Goal: Transaction & Acquisition: Purchase product/service

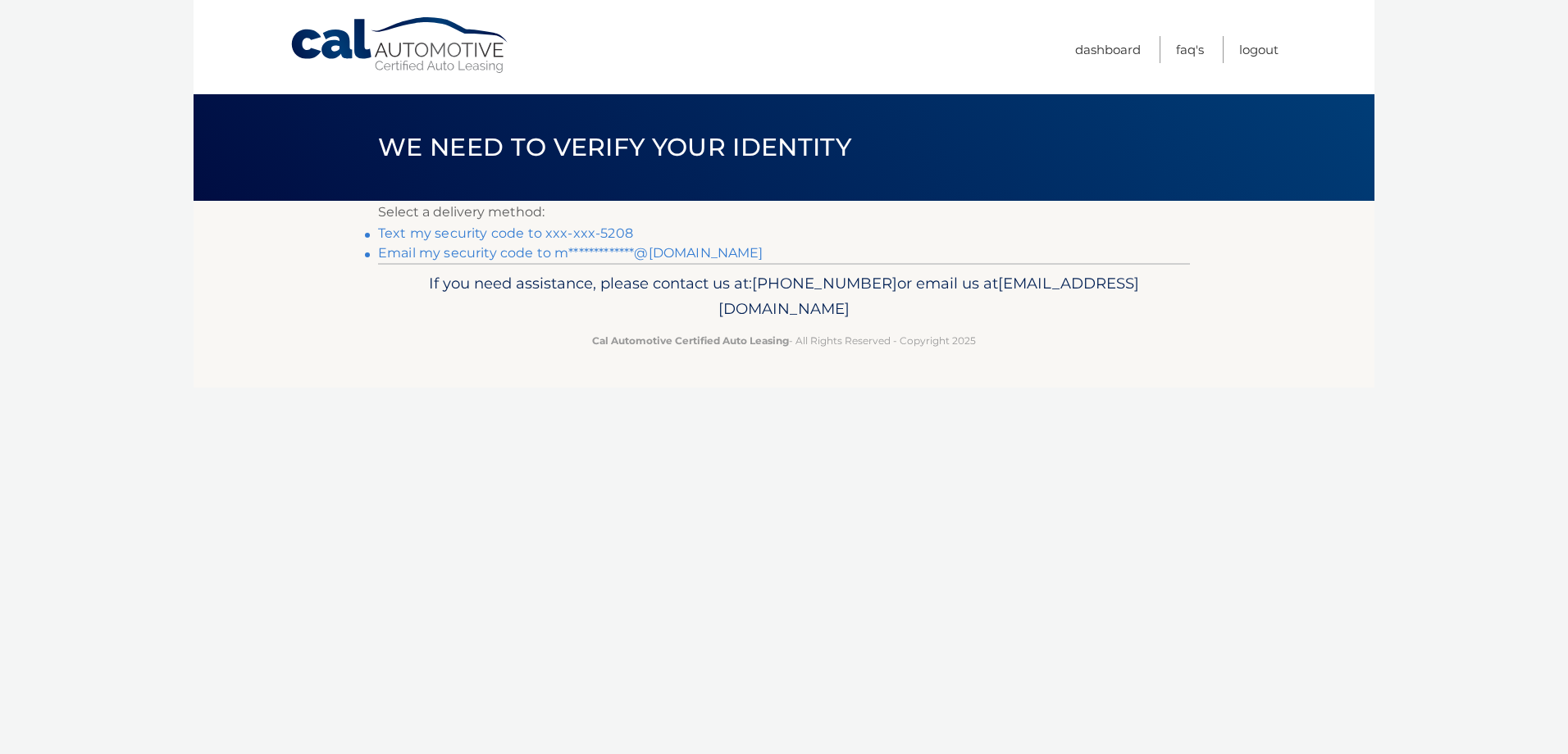
click at [574, 235] on link "Text my security code to xxx-xxx-5208" at bounding box center [505, 232] width 255 height 15
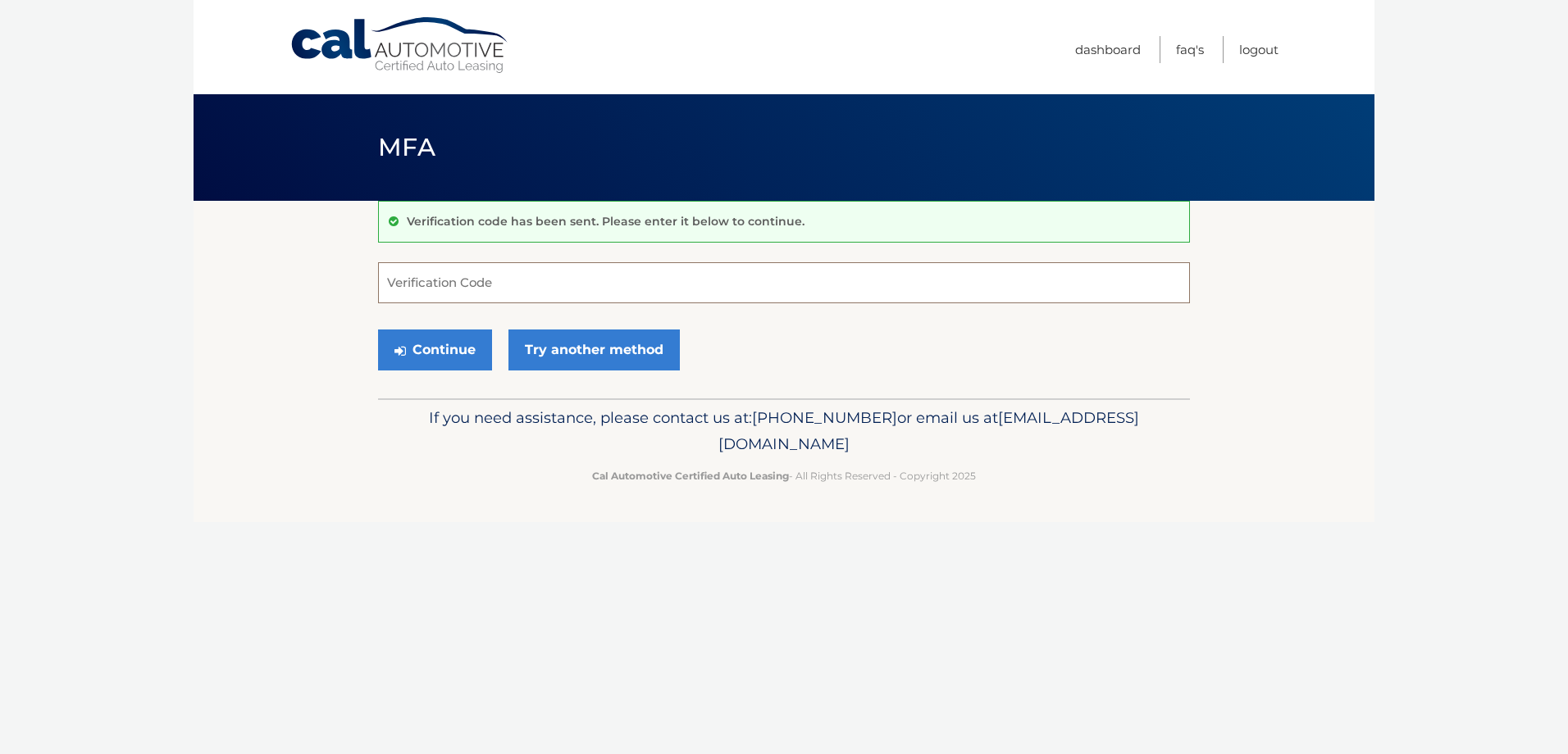
click at [571, 295] on input "Verification Code" at bounding box center [783, 282] width 812 height 41
type input "409808"
click at [429, 349] on button "Continue" at bounding box center [434, 350] width 114 height 41
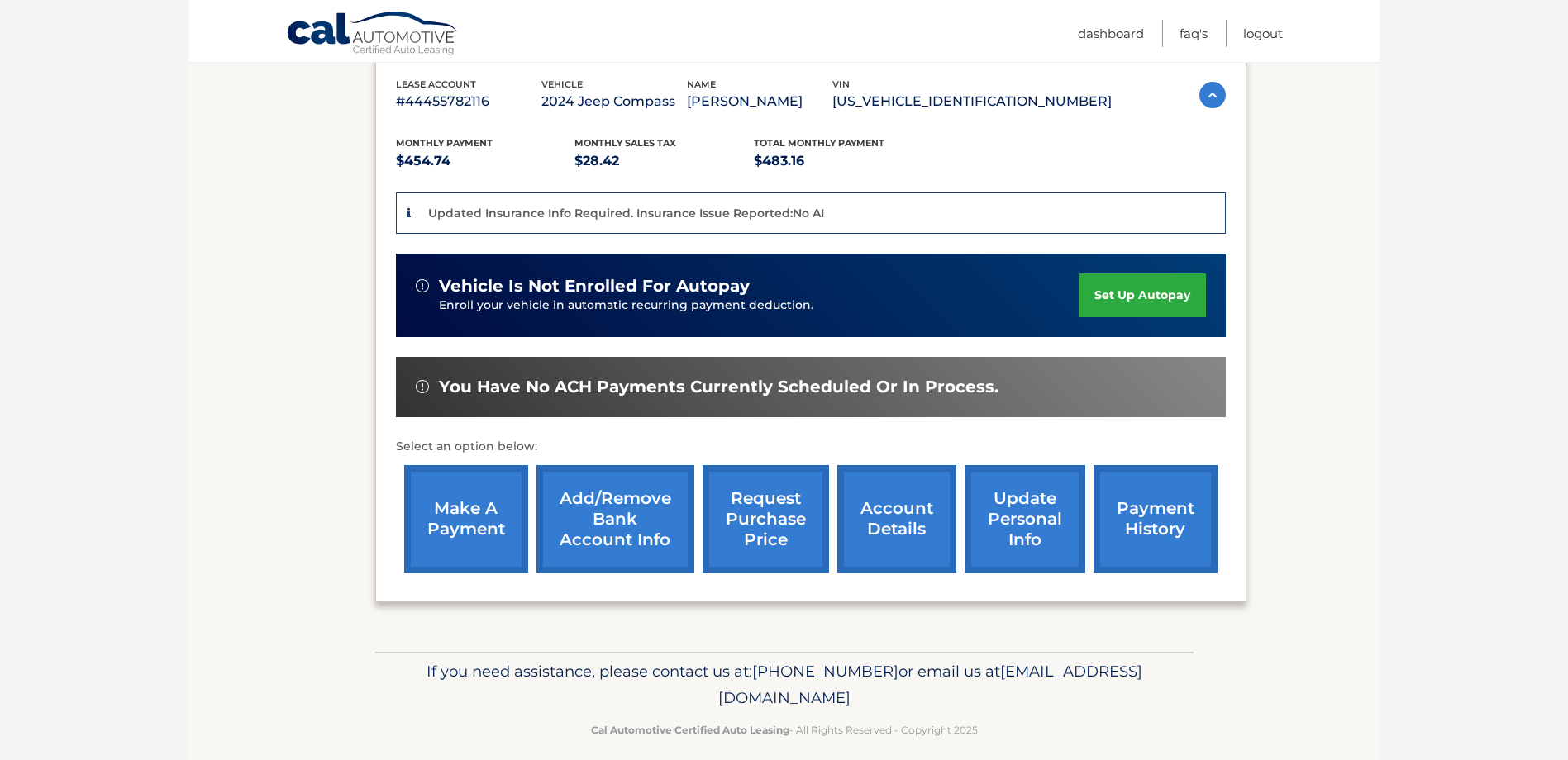
scroll to position [303, 0]
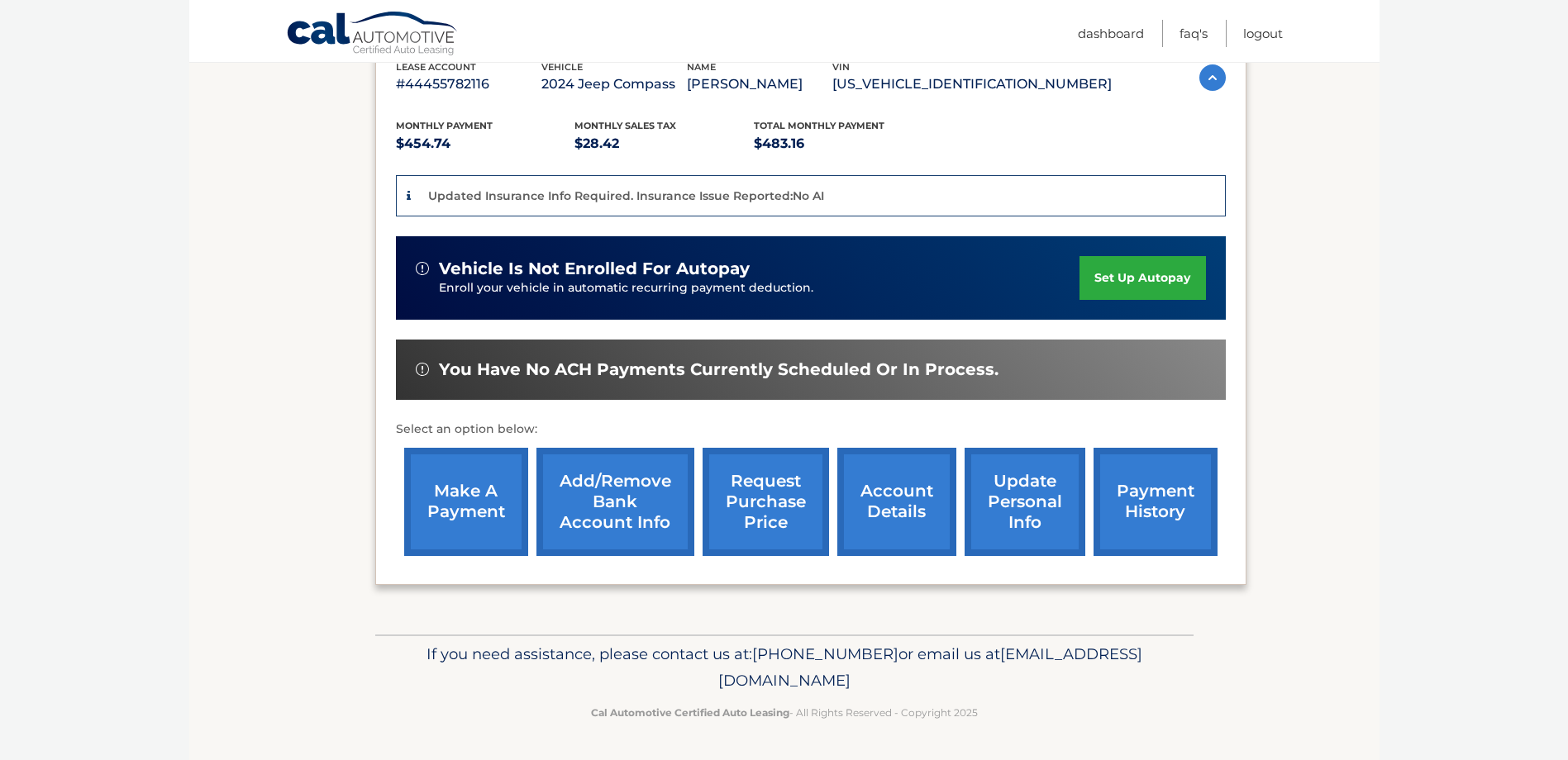
click at [496, 514] on link "make a payment" at bounding box center [466, 501] width 124 height 108
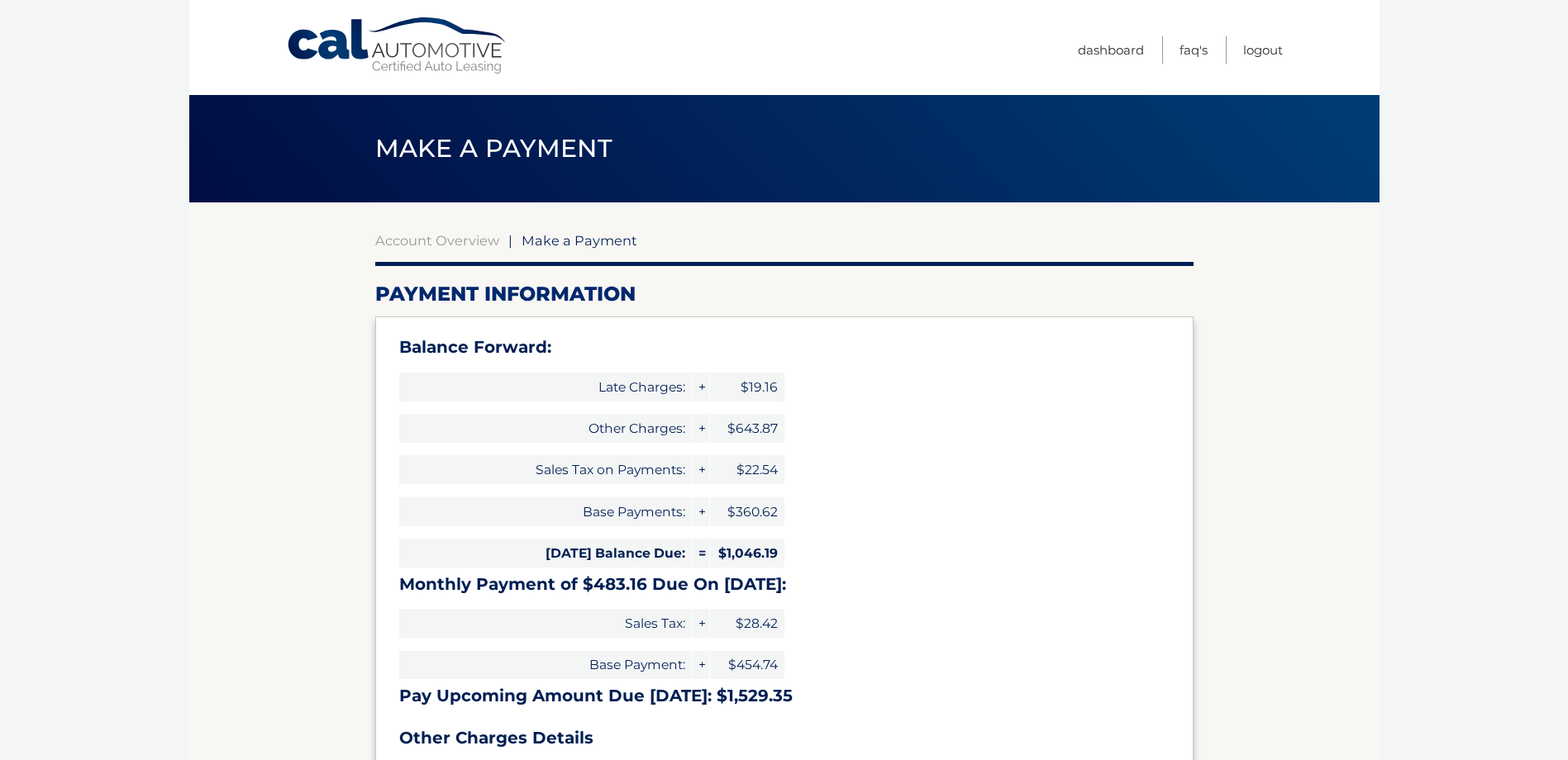
select select "NGMzYWU0NjAtOTZhMS00M2QwLTlhMTYtMTQxNjY3NTZkNjc5"
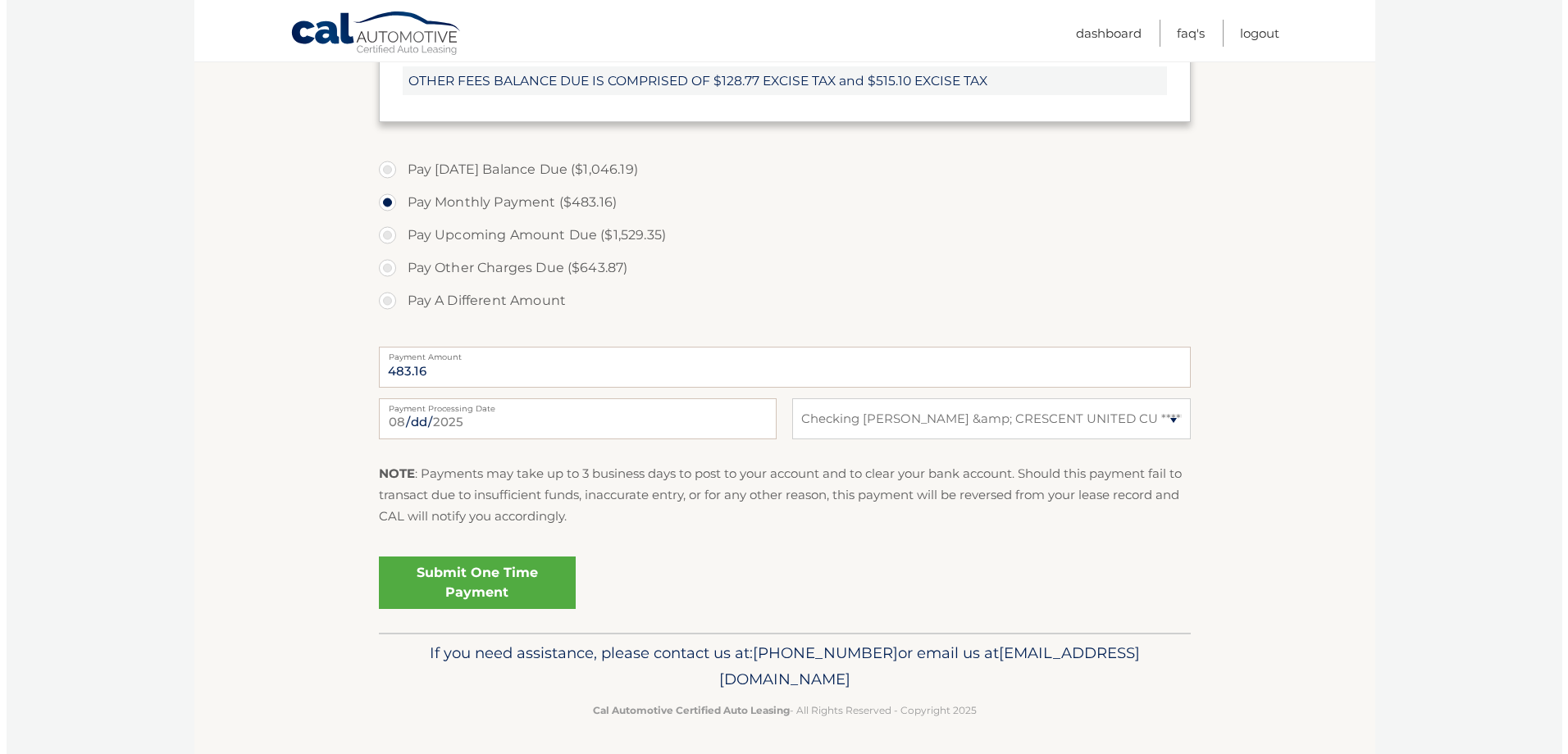
scroll to position [694, 0]
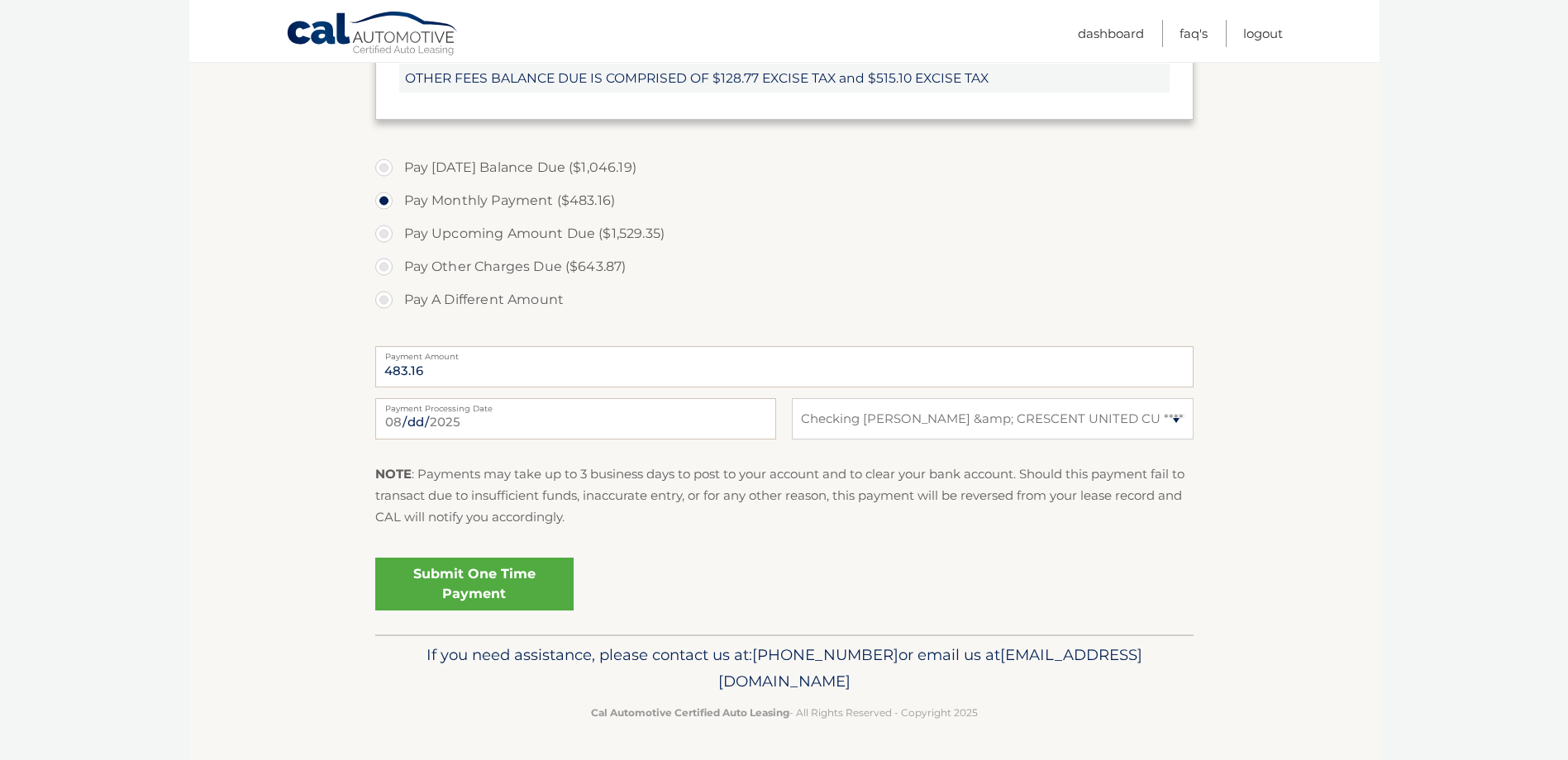
click at [541, 590] on link "Submit One Time Payment" at bounding box center [474, 584] width 198 height 53
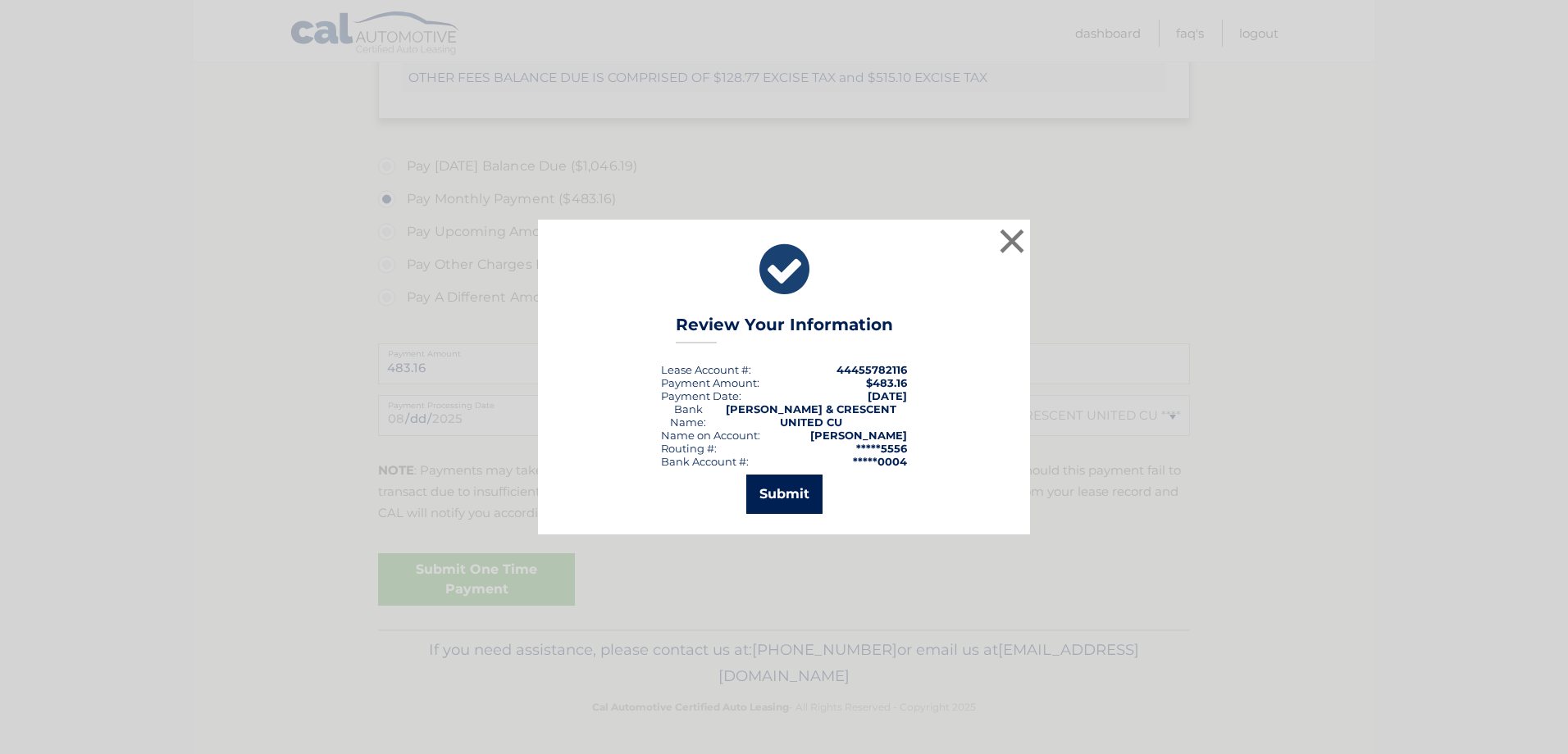
click at [810, 498] on button "Submit" at bounding box center [784, 495] width 77 height 40
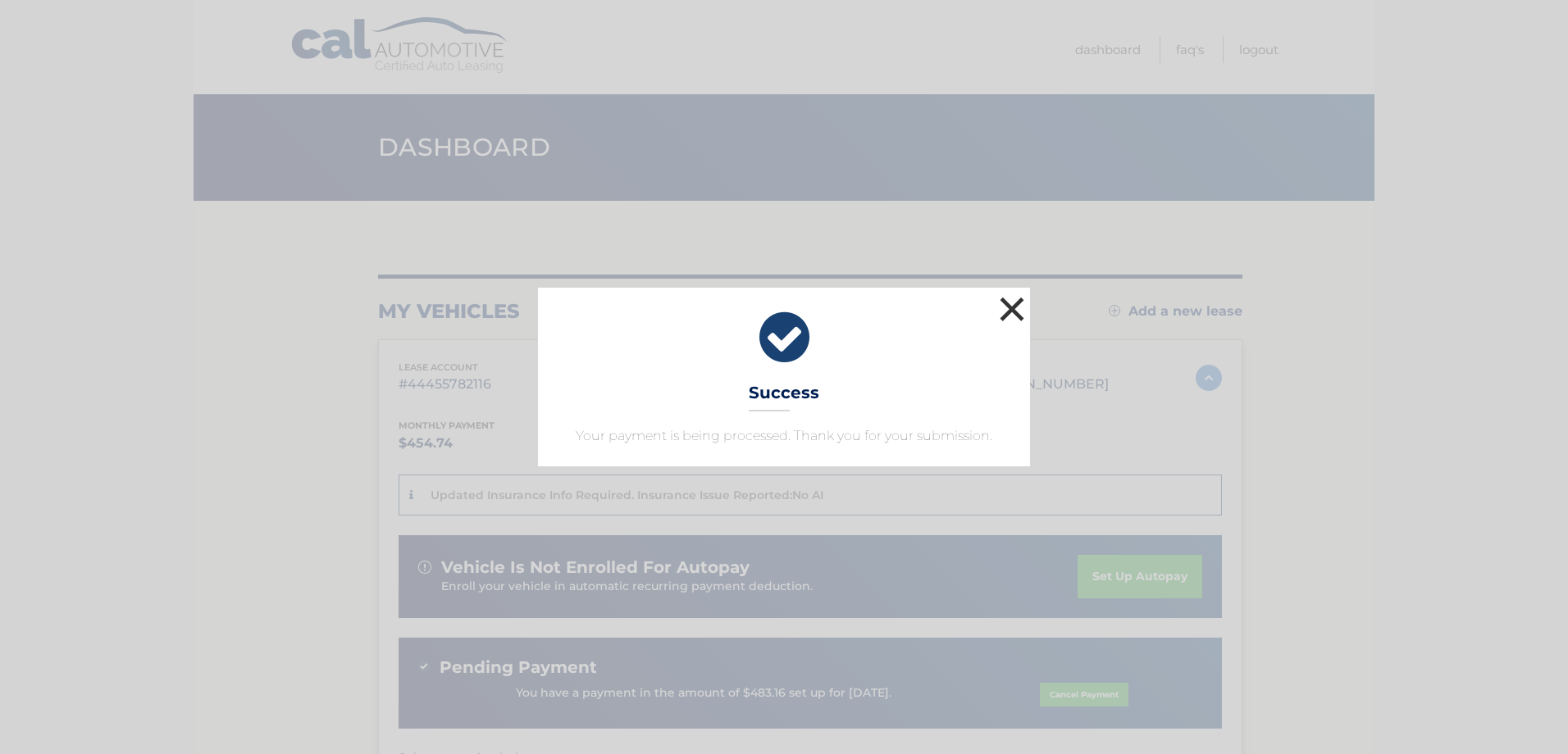
click at [1014, 314] on button "×" at bounding box center [1012, 309] width 32 height 32
